Goal: Information Seeking & Learning: Learn about a topic

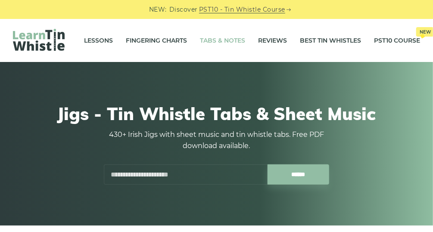
click at [217, 37] on link "Tabs & Notes" at bounding box center [222, 41] width 45 height 22
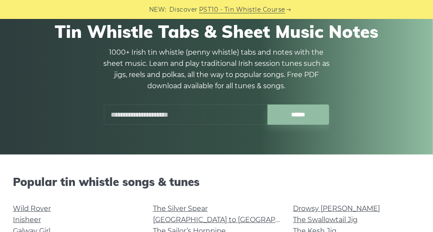
scroll to position [172, 0]
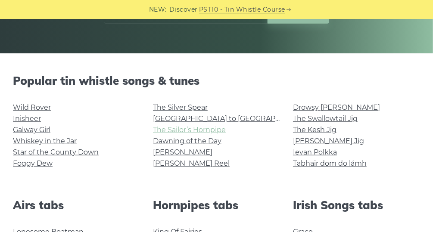
drag, startPoint x: 212, startPoint y: 135, endPoint x: 203, endPoint y: 126, distance: 11.9
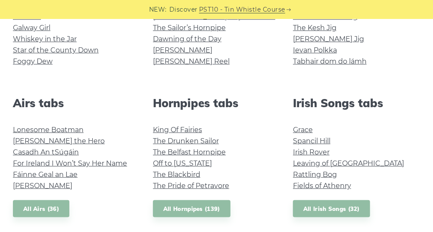
scroll to position [276, 0]
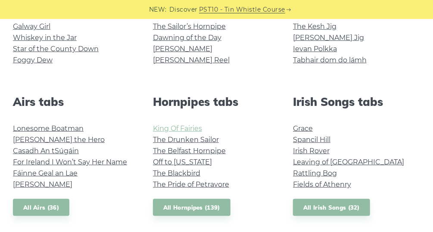
drag, startPoint x: 186, startPoint y: 123, endPoint x: 157, endPoint y: 128, distance: 29.2
drag, startPoint x: 157, startPoint y: 128, endPoint x: 378, endPoint y: 118, distance: 221.0
click at [371, 112] on div "Irish Songs tabs Grace Spancil Hill Irish Rover Leaving of Liverpool Rattling B…" at bounding box center [357, 156] width 140 height 122
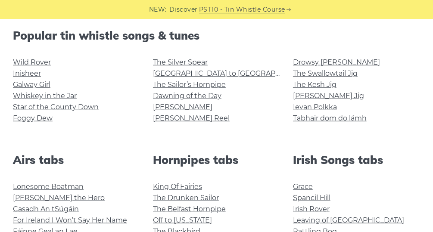
scroll to position [207, 0]
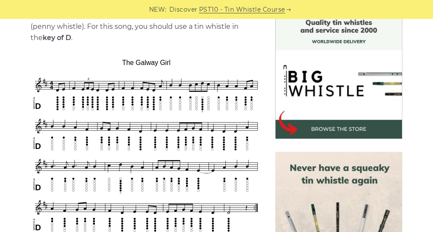
scroll to position [241, 0]
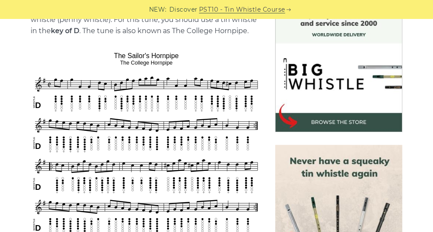
scroll to position [276, 0]
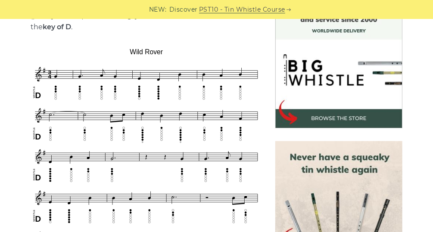
scroll to position [276, 0]
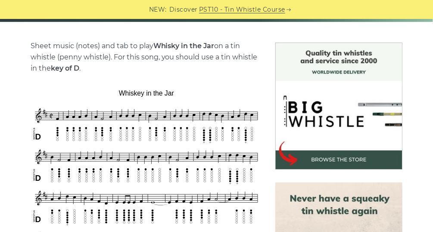
scroll to position [241, 0]
